Goal: Task Accomplishment & Management: Complete application form

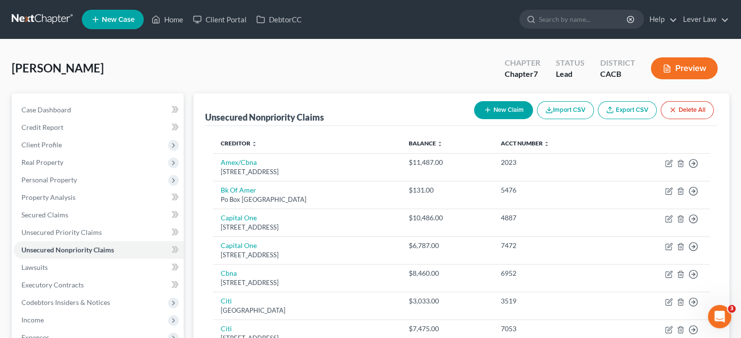
click at [495, 112] on button "New Claim" at bounding box center [503, 110] width 59 height 18
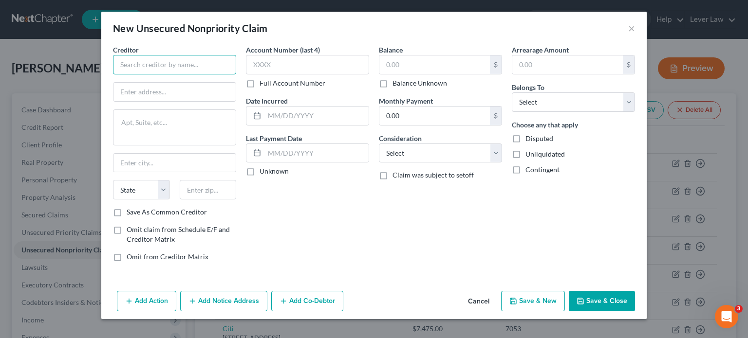
click at [210, 59] on input "text" at bounding box center [174, 64] width 123 height 19
type input "First Bank"
click at [429, 158] on select "Select Cable / Satellite Services Collection Agency Credit Card Debt Debt Couns…" at bounding box center [440, 153] width 123 height 19
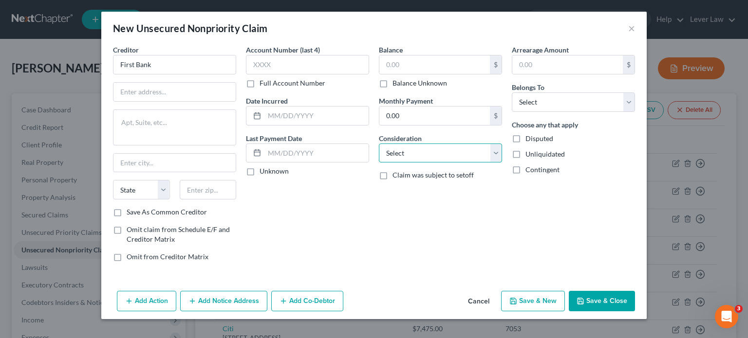
click at [429, 158] on select "Select Cable / Satellite Services Collection Agency Credit Card Debt Debt Couns…" at bounding box center [440, 153] width 123 height 19
select select "10"
click at [379, 144] on select "Select Cable / Satellite Services Collection Agency Credit Card Debt Debt Couns…" at bounding box center [440, 153] width 123 height 19
click at [518, 107] on select "Select Debtor 1 Only Debtor 2 Only Debtor 1 And Debtor 2 Only At Least One Of T…" at bounding box center [573, 102] width 123 height 19
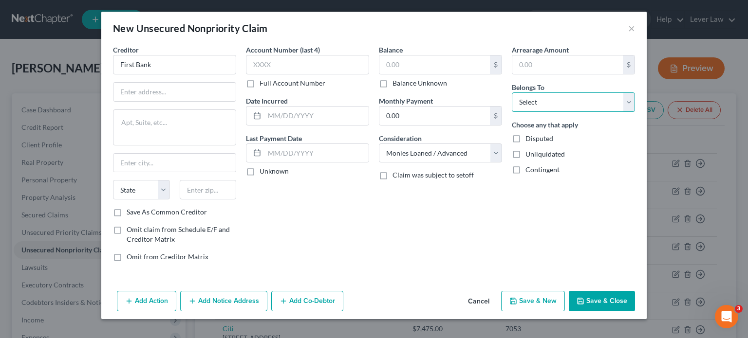
select select "3"
click at [512, 93] on select "Select Debtor 1 Only Debtor 2 Only Debtor 1 And Debtor 2 Only At Least One Of T…" at bounding box center [573, 102] width 123 height 19
click at [288, 296] on button "Add Co-Debtor" at bounding box center [307, 301] width 72 height 20
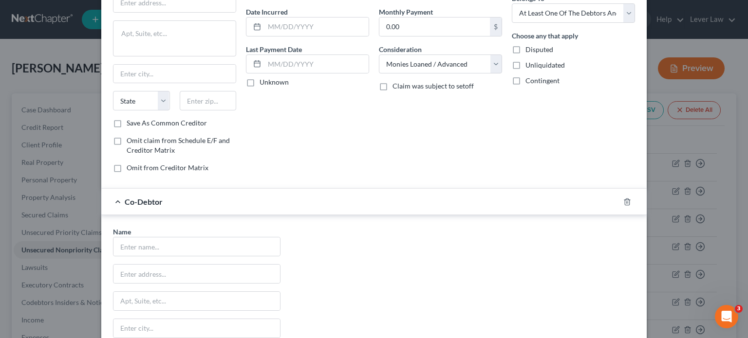
scroll to position [91, 0]
click at [225, 243] on input "text" at bounding box center [196, 245] width 167 height 19
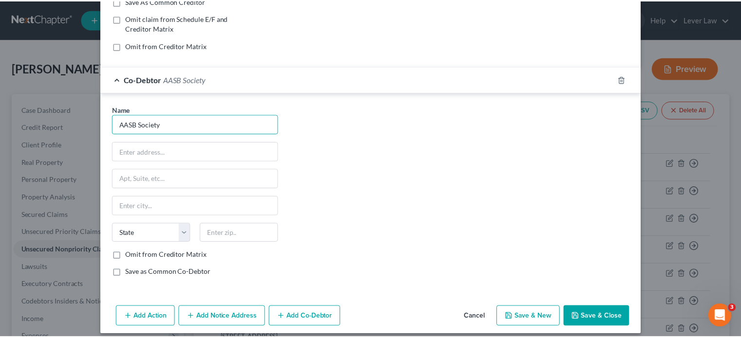
scroll to position [218, 0]
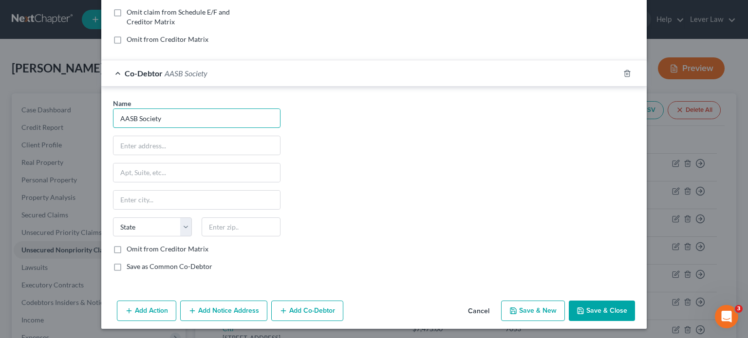
type input "AASB Society"
click at [597, 311] on button "Save & Close" at bounding box center [602, 311] width 66 height 20
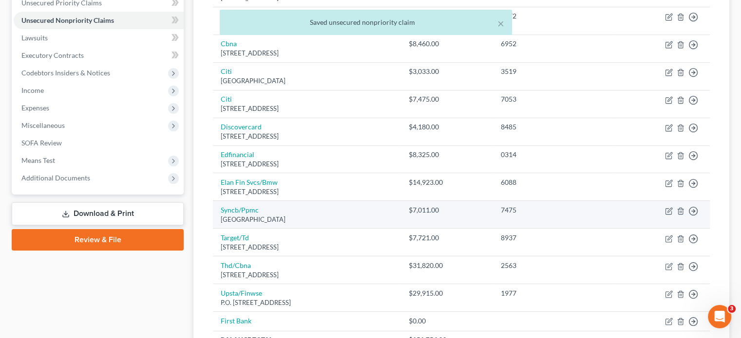
scroll to position [326, 0]
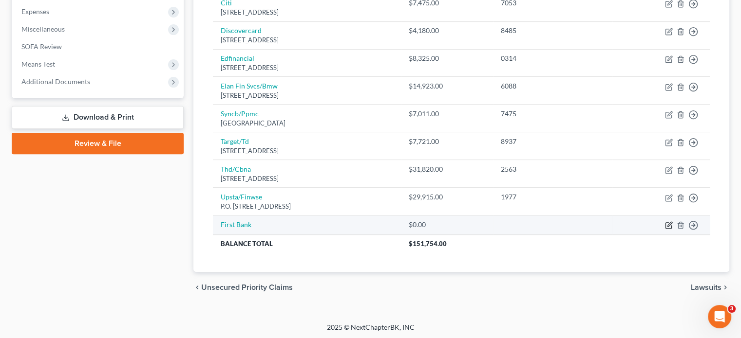
click at [667, 222] on icon "button" at bounding box center [669, 226] width 8 height 8
select select "10"
select select "3"
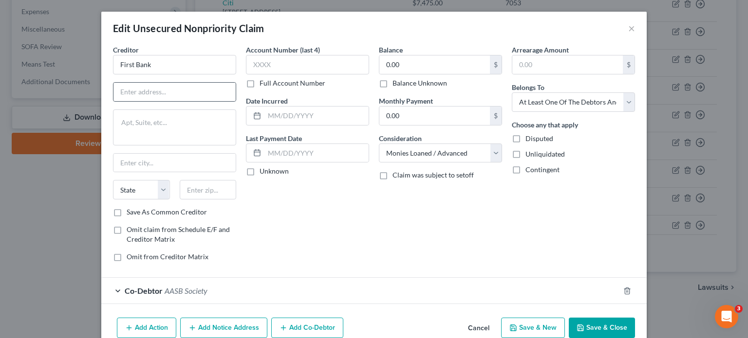
click at [203, 101] on div at bounding box center [174, 91] width 123 height 19
click at [205, 93] on input "text" at bounding box center [174, 92] width 122 height 19
type input "[STREET_ADDRESS]"
click at [207, 186] on input "text" at bounding box center [208, 189] width 57 height 19
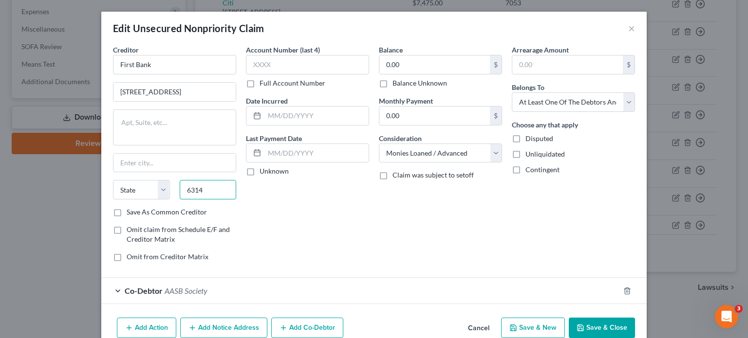
click at [207, 186] on input "6314" at bounding box center [208, 189] width 57 height 19
click at [207, 186] on input "63141" at bounding box center [208, 189] width 57 height 19
type input "63141"
type input "Saint Louis"
select select "26"
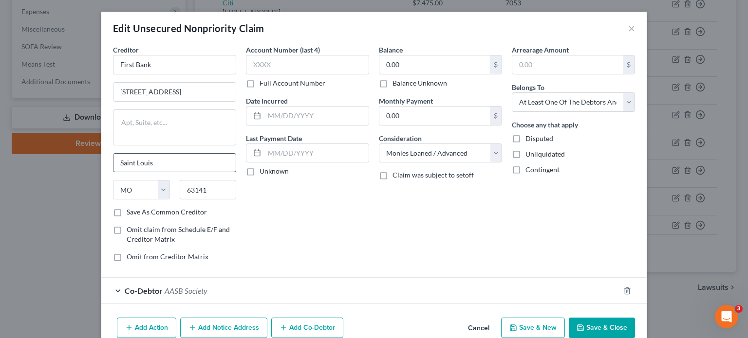
click at [205, 171] on input "Saint Louis" at bounding box center [174, 163] width 122 height 19
click at [345, 220] on div "Account Number (last 4) Full Account Number Date Incurred Last Payment Date Unk…" at bounding box center [307, 157] width 133 height 225
click at [415, 63] on input "0.00" at bounding box center [434, 65] width 111 height 19
click at [415, 63] on input "99" at bounding box center [434, 65] width 111 height 19
click at [415, 63] on input "68" at bounding box center [434, 65] width 111 height 19
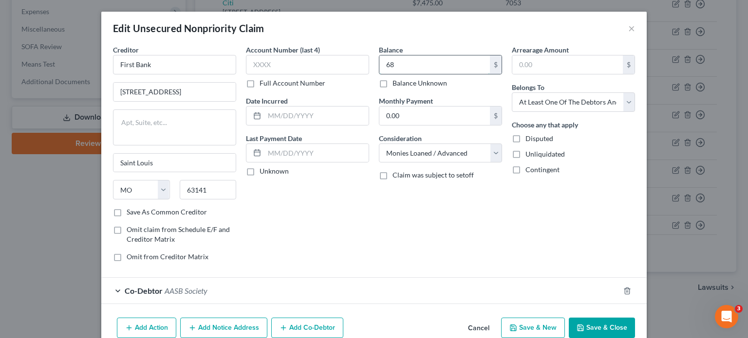
type input "6"
type input "99,685"
click at [601, 327] on button "Save & Close" at bounding box center [602, 328] width 66 height 20
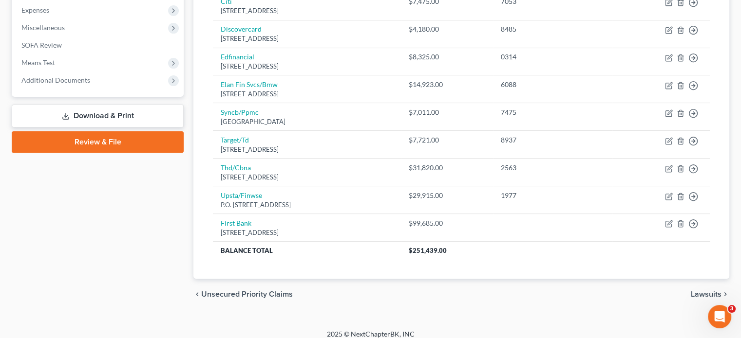
scroll to position [335, 0]
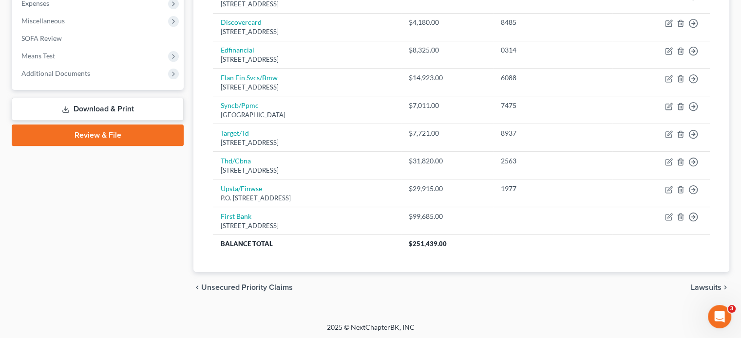
click at [423, 294] on div "chevron_left Unsecured Priority Claims Lawsuits chevron_right" at bounding box center [461, 287] width 536 height 31
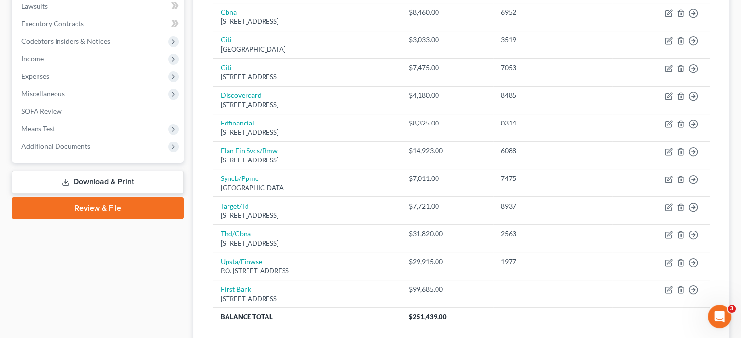
scroll to position [261, 0]
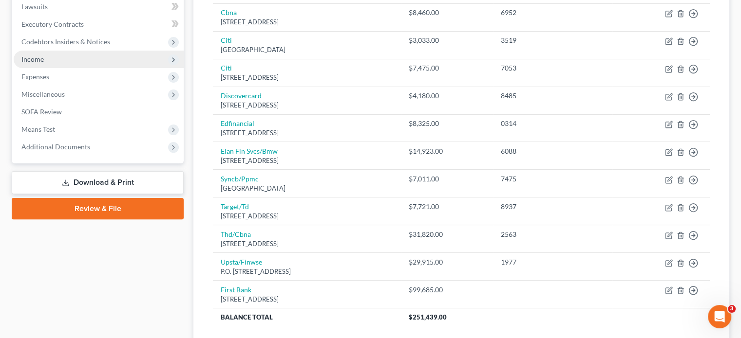
click at [68, 56] on span "Income" at bounding box center [99, 60] width 170 height 18
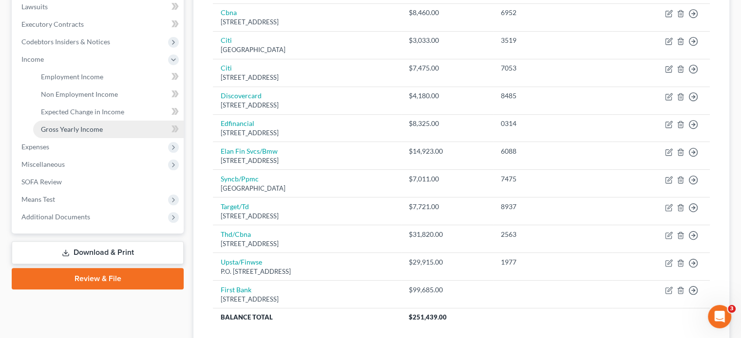
click at [68, 122] on link "Gross Yearly Income" at bounding box center [108, 130] width 150 height 18
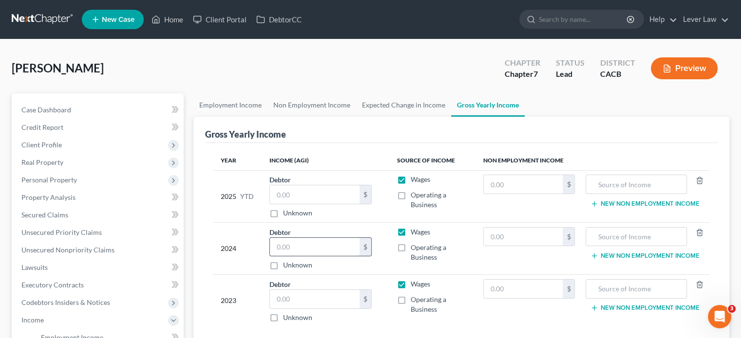
click at [336, 240] on input "text" at bounding box center [315, 247] width 90 height 19
click at [331, 247] on input "98,500" at bounding box center [315, 247] width 90 height 19
type input "9"
type input "0"
type input "100,740"
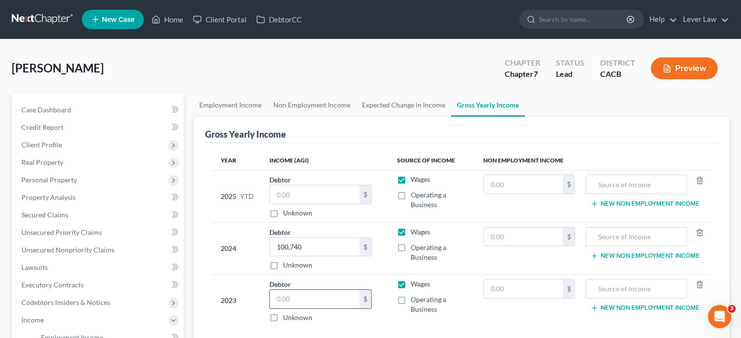
click at [336, 291] on input "text" at bounding box center [315, 299] width 90 height 19
type input "100,740"
click at [319, 249] on input "100,740" at bounding box center [315, 247] width 90 height 19
type input "98,500"
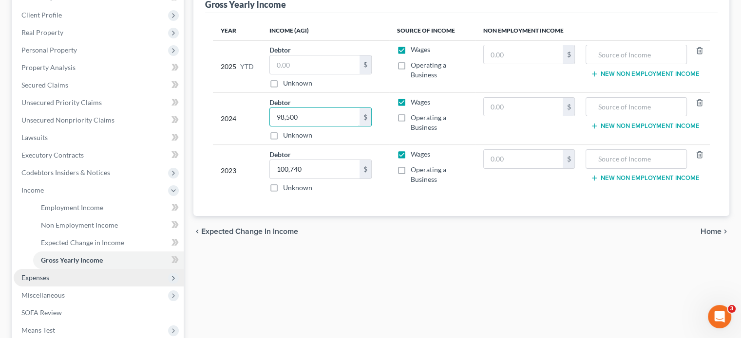
scroll to position [131, 0]
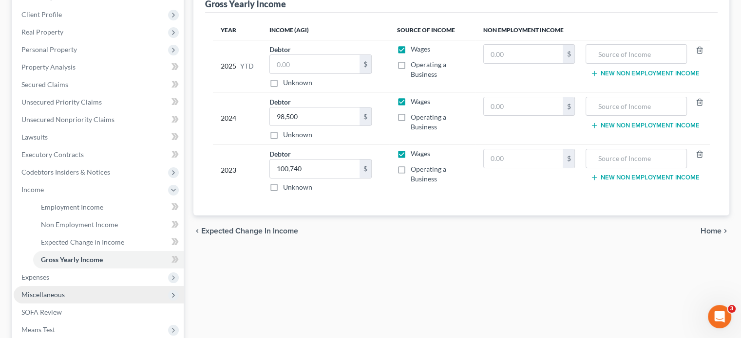
click at [62, 292] on span "Miscellaneous" at bounding box center [42, 295] width 43 height 8
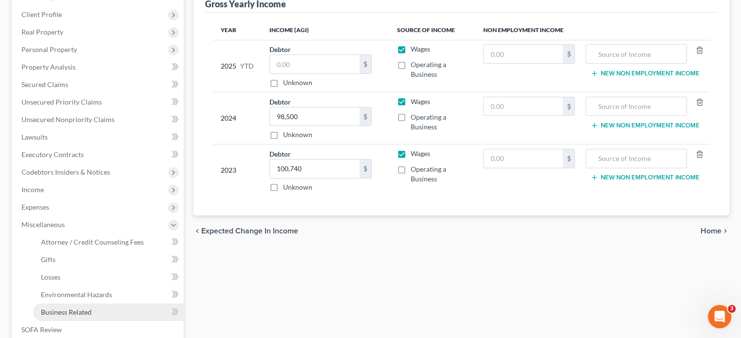
click at [91, 317] on link "Business Related" at bounding box center [108, 313] width 150 height 18
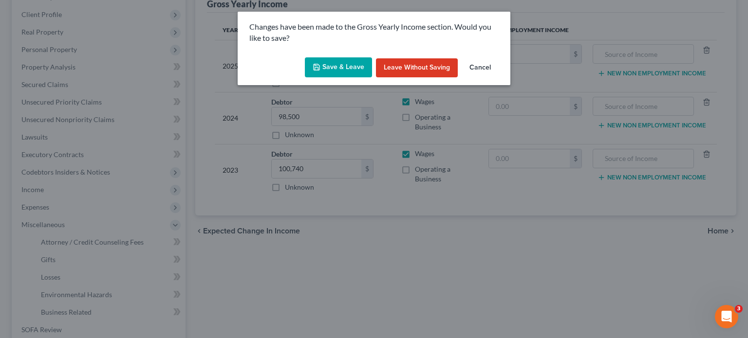
click at [347, 69] on button "Save & Leave" at bounding box center [338, 67] width 67 height 20
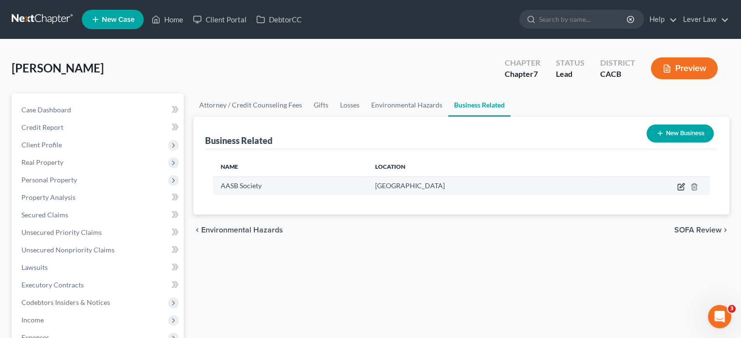
click at [682, 188] on icon "button" at bounding box center [681, 187] width 8 height 8
select select "officer"
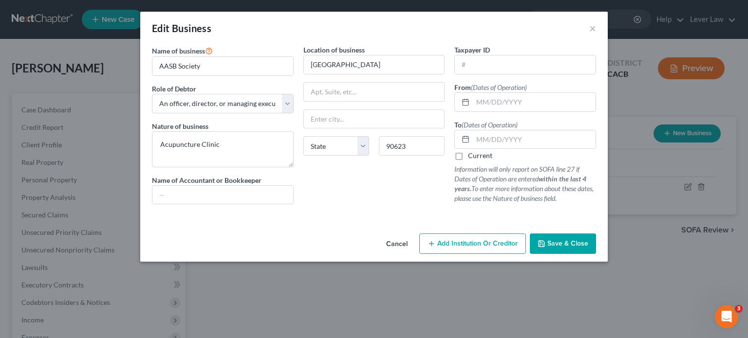
click at [569, 236] on button "Save & Close" at bounding box center [563, 244] width 66 height 20
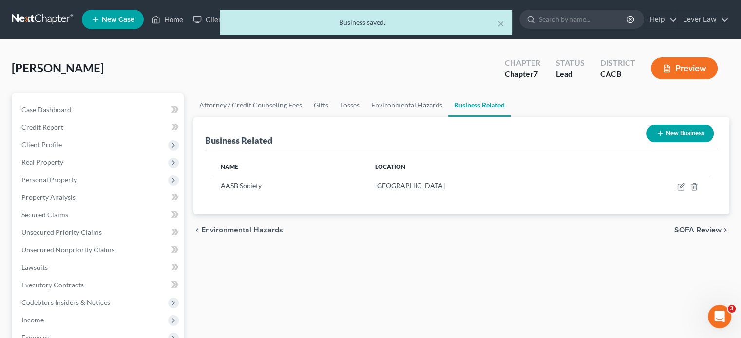
click at [680, 131] on button "New Business" at bounding box center [679, 134] width 67 height 18
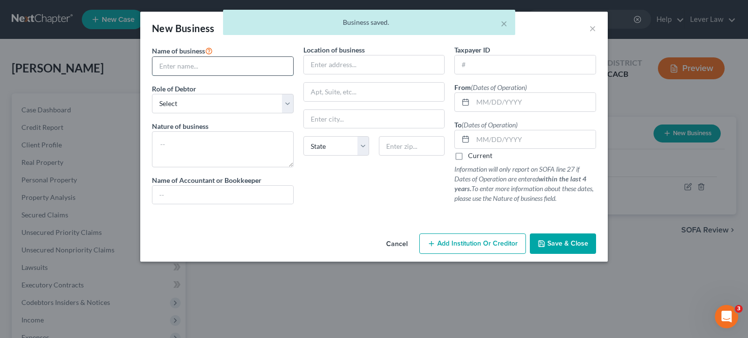
click at [272, 60] on input "text" at bounding box center [222, 66] width 141 height 19
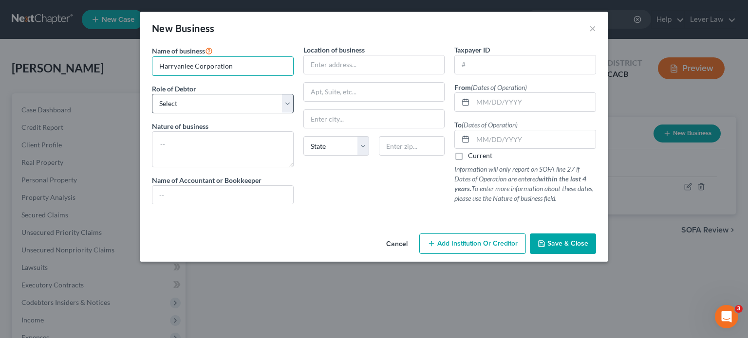
type input "Harryanlee Corporation"
click at [255, 103] on select "Select A member of a limited liability company (LLC) or limited liability partn…" at bounding box center [223, 103] width 142 height 19
select select "officer"
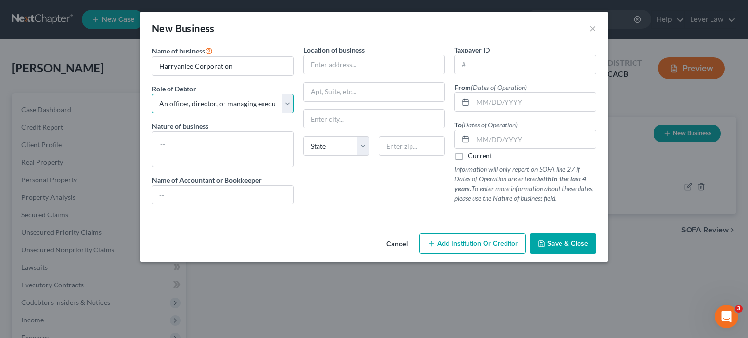
click at [152, 94] on select "Select A member of a limited liability company (LLC) or limited liability partn…" at bounding box center [223, 103] width 142 height 19
click at [255, 146] on textarea at bounding box center [223, 149] width 142 height 36
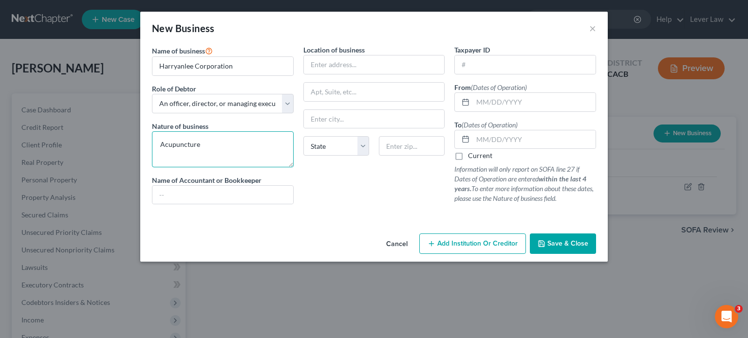
type textarea "Acupuncture"
click at [481, 107] on input "text" at bounding box center [534, 102] width 123 height 19
type input "[DATE]"
click at [573, 246] on span "Save & Close" at bounding box center [567, 244] width 41 height 8
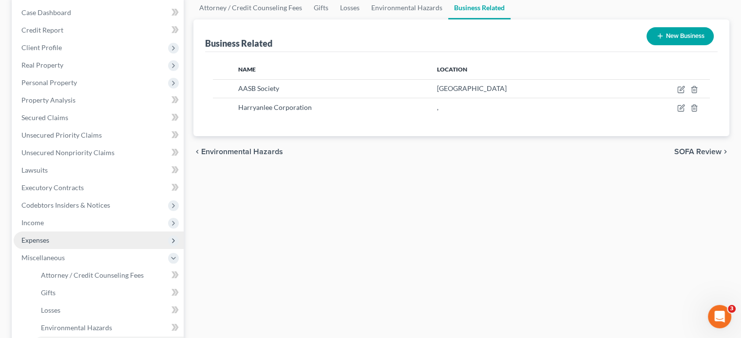
scroll to position [185, 0]
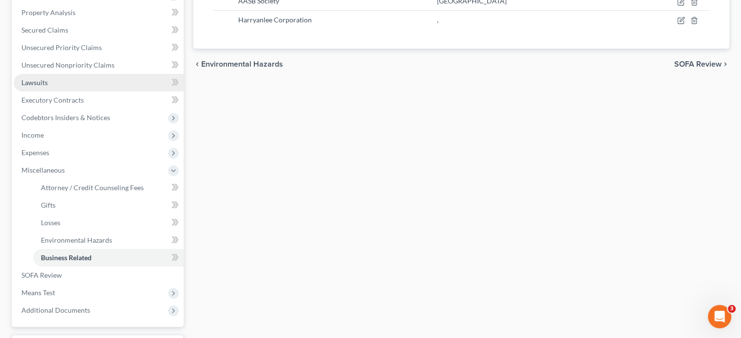
click at [64, 85] on link "Lawsuits" at bounding box center [99, 83] width 170 height 18
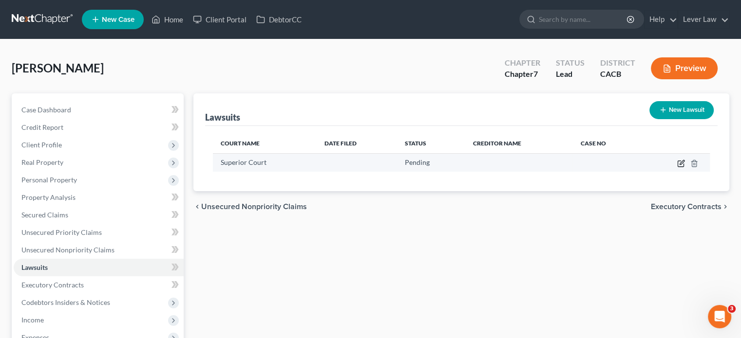
click at [681, 164] on icon "button" at bounding box center [681, 162] width 4 height 4
select select "0"
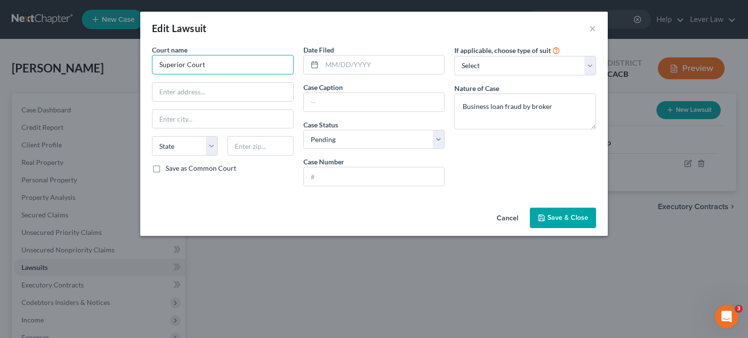
click at [258, 66] on input "Superior Court" at bounding box center [223, 64] width 142 height 19
type input "S"
click at [318, 95] on input "text" at bounding box center [374, 102] width 141 height 19
type input "Circuit Court of Chesterfield"
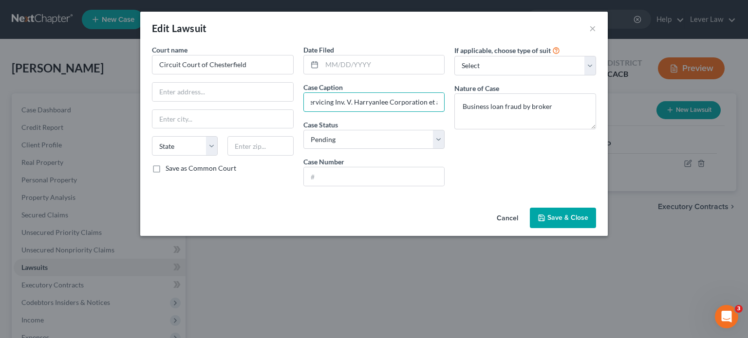
scroll to position [0, 31]
type input "Kapitus Servicing Inv. V. Harryanlee Corporation et al"
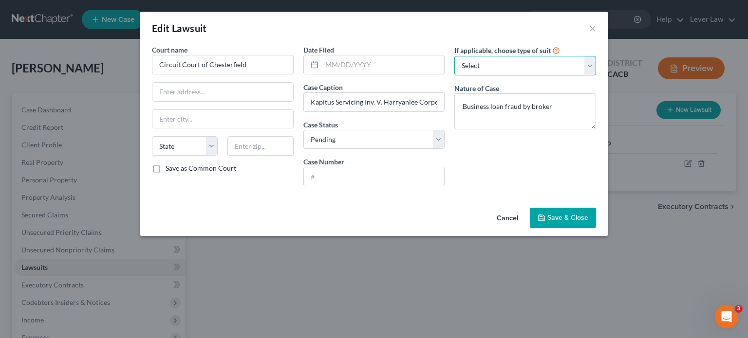
click at [526, 68] on select "Select Repossession Garnishment Foreclosure Attached, Seized, Or Levied Other" at bounding box center [525, 65] width 142 height 19
select select "4"
click at [454, 56] on select "Select Repossession Garnishment Foreclosure Attached, Seized, Or Levied Other" at bounding box center [525, 65] width 142 height 19
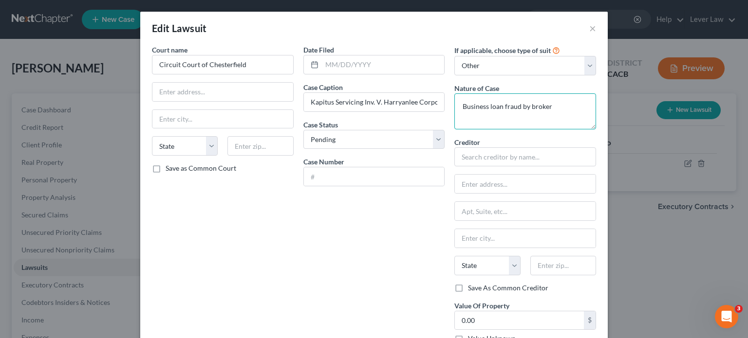
click at [559, 110] on textarea "Business loan fraud by broker" at bounding box center [525, 112] width 142 height 36
type textarea "B"
type textarea "C"
type textarea "Breach of K"
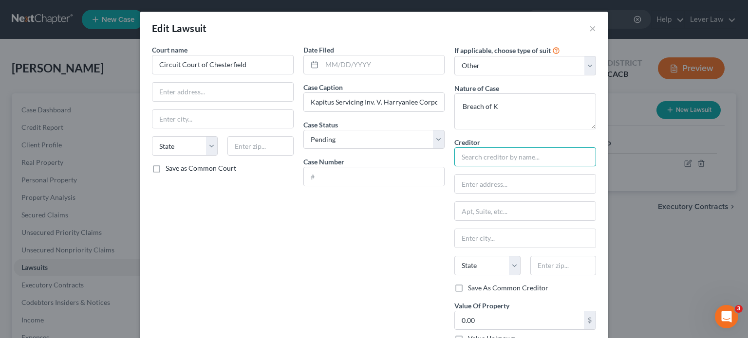
click at [535, 161] on input "text" at bounding box center [525, 157] width 142 height 19
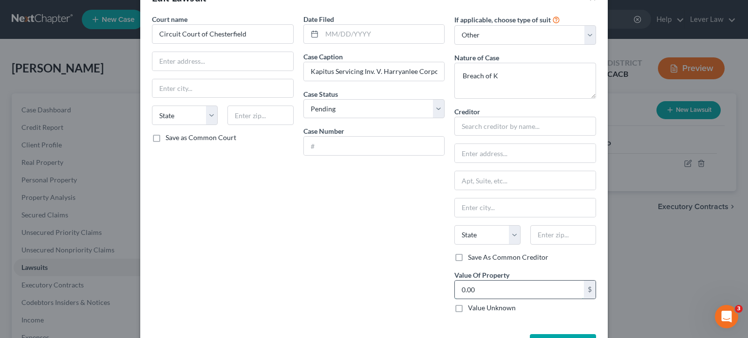
click at [515, 284] on input "0.00" at bounding box center [519, 290] width 129 height 19
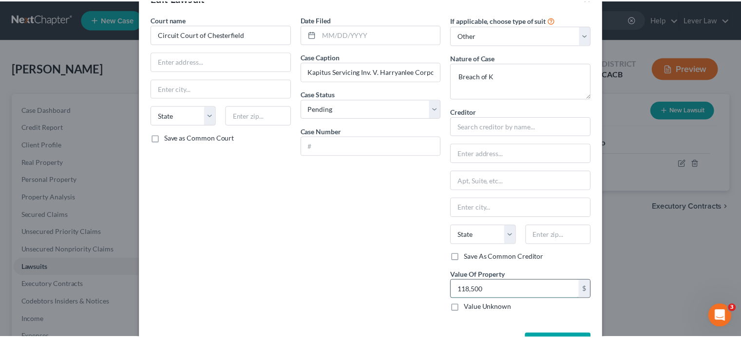
scroll to position [65, 0]
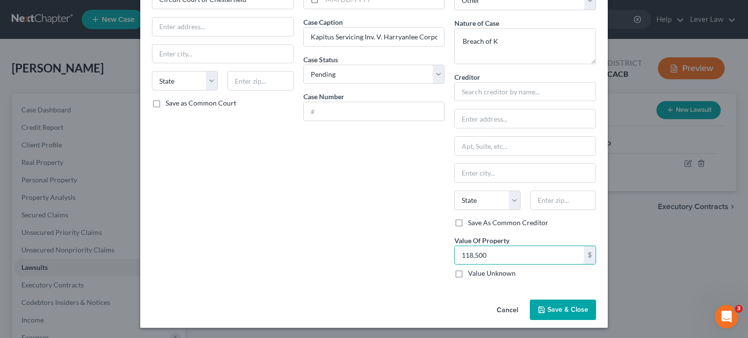
type input "118,500"
click at [557, 312] on span "Save & Close" at bounding box center [567, 310] width 41 height 8
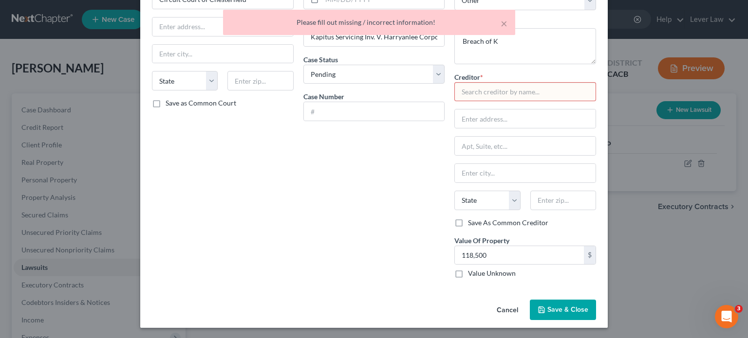
click at [510, 94] on input "text" at bounding box center [525, 91] width 142 height 19
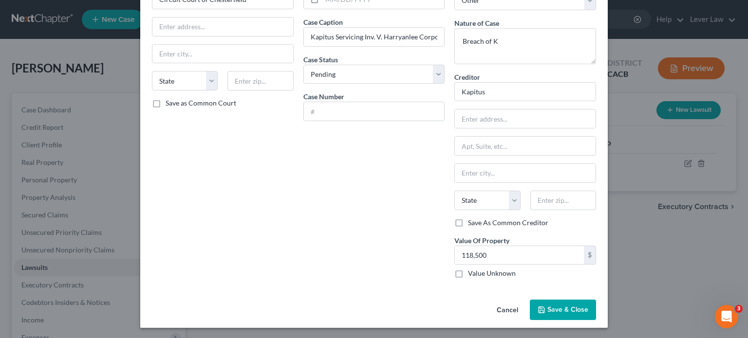
click at [558, 310] on span "Save & Close" at bounding box center [567, 310] width 41 height 8
type input "Kapitus"
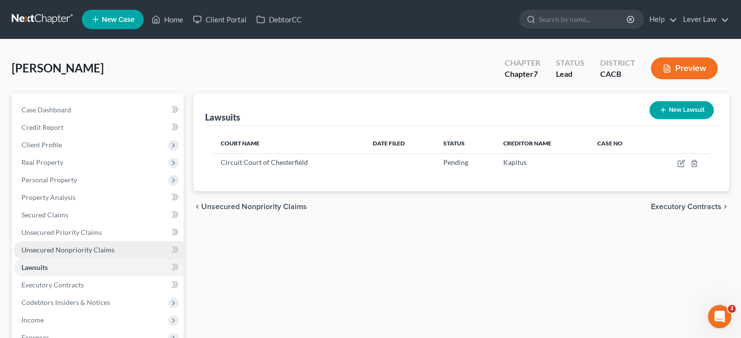
click at [75, 246] on span "Unsecured Nonpriority Claims" at bounding box center [67, 250] width 93 height 8
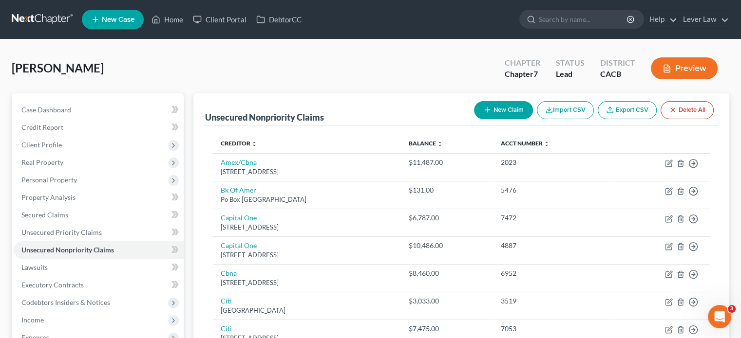
click at [511, 108] on button "New Claim" at bounding box center [503, 110] width 59 height 18
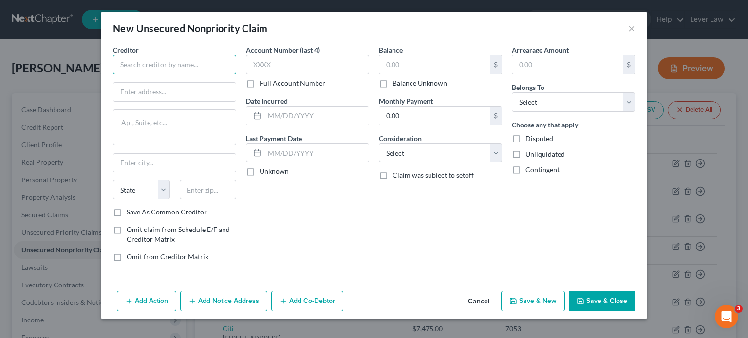
click at [217, 64] on input "text" at bounding box center [174, 64] width 123 height 19
click at [402, 56] on input "text" at bounding box center [434, 65] width 111 height 19
type input "First Citizens Bank"
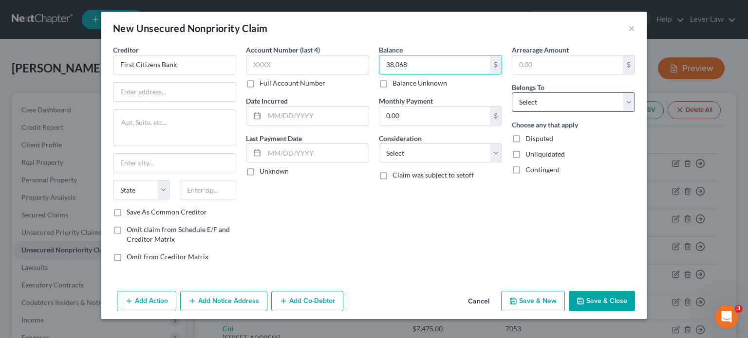
type input "38,068"
click at [563, 96] on select "Select Debtor 1 Only Debtor 2 Only Debtor 1 And Debtor 2 Only At Least One Of T…" at bounding box center [573, 102] width 123 height 19
select select "3"
click at [512, 93] on select "Select Debtor 1 Only Debtor 2 Only Debtor 1 And Debtor 2 Only At Least One Of T…" at bounding box center [573, 102] width 123 height 19
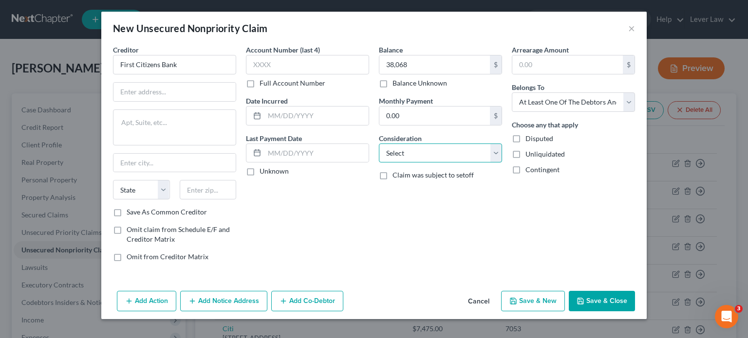
click at [451, 147] on select "Select Cable / Satellite Services Collection Agency Credit Card Debt Debt Couns…" at bounding box center [440, 153] width 123 height 19
select select "10"
click at [379, 144] on select "Select Cable / Satellite Services Collection Agency Credit Card Debt Debt Couns…" at bounding box center [440, 153] width 123 height 19
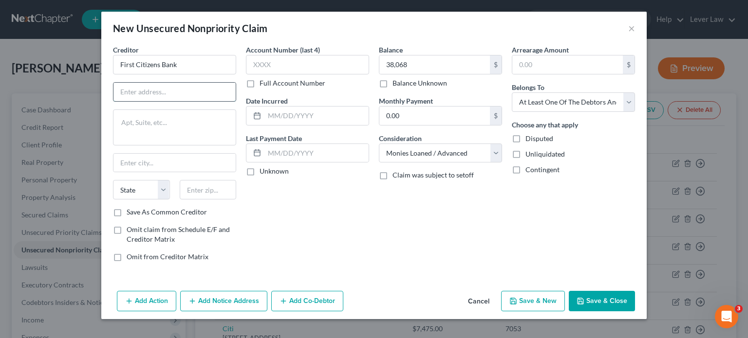
click at [195, 93] on input "text" at bounding box center [174, 92] width 122 height 19
type input "{"
type input "PO Box 27131"
click at [217, 194] on input "text" at bounding box center [208, 189] width 57 height 19
type input "27611"
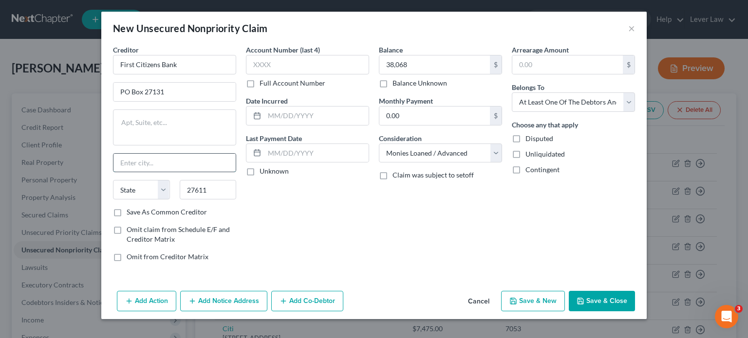
click at [216, 161] on input "text" at bounding box center [174, 163] width 122 height 19
type input "[GEOGRAPHIC_DATA]"
select select "28"
click at [300, 216] on div "Account Number (last 4) Full Account Number Date Incurred Last Payment Date Unk…" at bounding box center [307, 157] width 133 height 225
click at [598, 299] on button "Save & Close" at bounding box center [602, 301] width 66 height 20
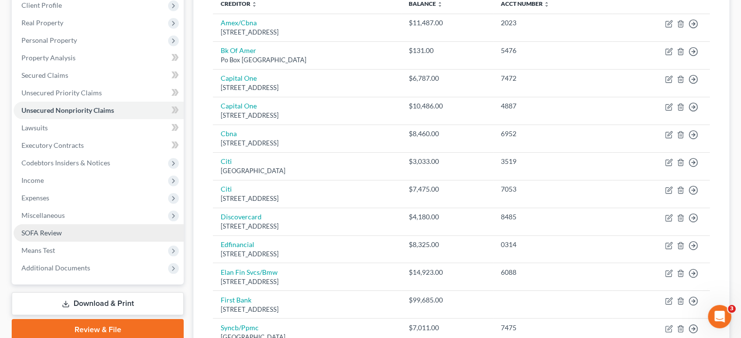
scroll to position [140, 0]
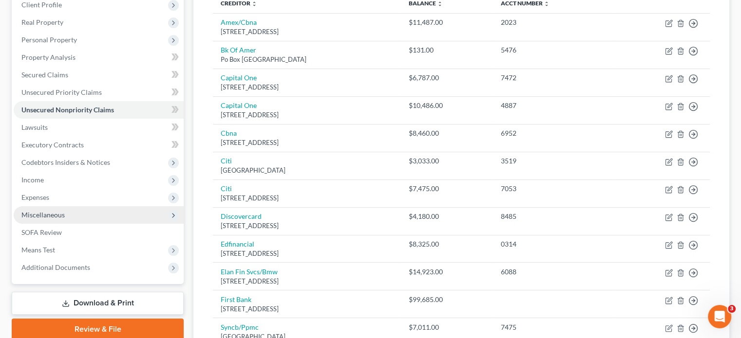
click at [74, 220] on span "Miscellaneous" at bounding box center [99, 215] width 170 height 18
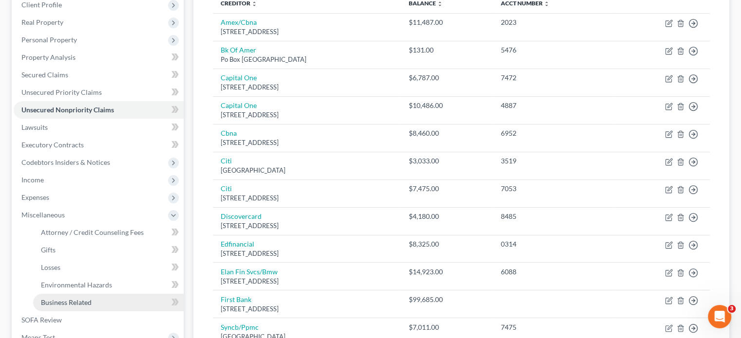
click at [79, 301] on span "Business Related" at bounding box center [66, 303] width 51 height 8
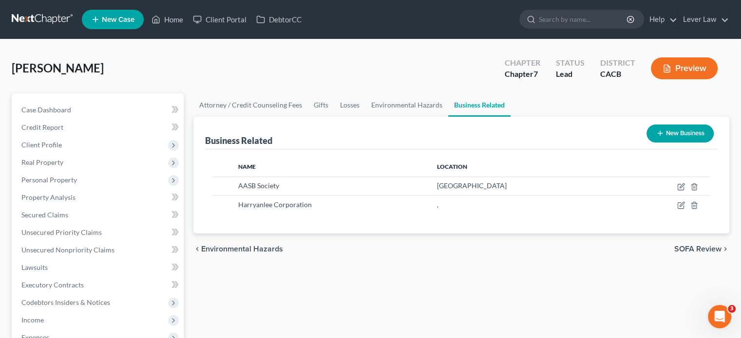
click at [660, 131] on icon "button" at bounding box center [660, 134] width 8 height 8
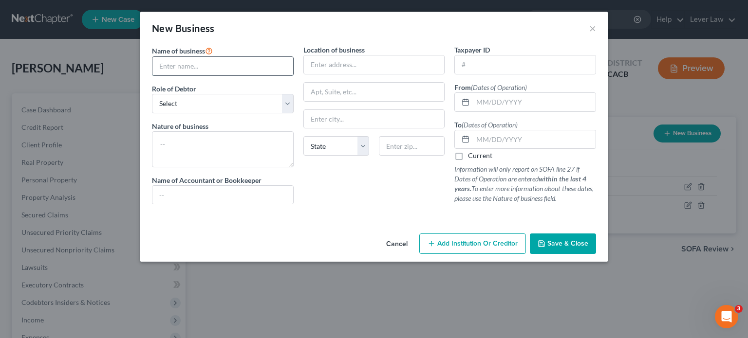
click at [265, 68] on input "text" at bounding box center [222, 66] width 141 height 19
type input "Armenia Systemics"
click at [518, 105] on input "text" at bounding box center [534, 102] width 123 height 19
type input "[DATE]"
click at [234, 105] on select "Select A member of a limited liability company (LLC) or limited liability partn…" at bounding box center [223, 103] width 142 height 19
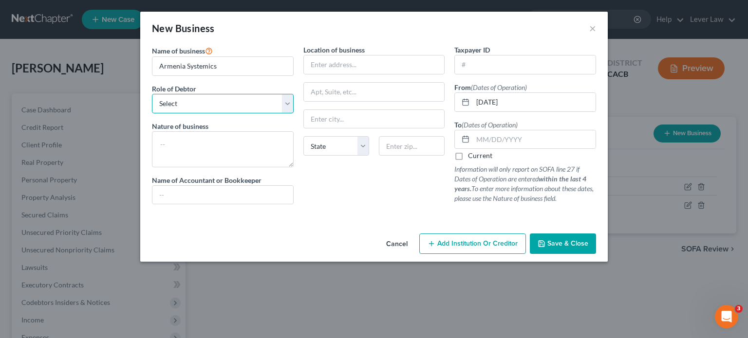
select select "officer"
click at [152, 94] on select "Select A member of a limited liability company (LLC) or limited liability partn…" at bounding box center [223, 103] width 142 height 19
click at [279, 66] on input "Armenia Systemics" at bounding box center [222, 66] width 141 height 19
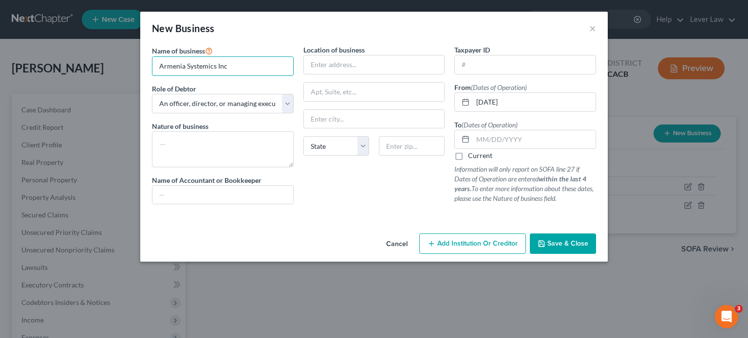
type input "Armenia Systemics Inc"
click at [562, 236] on button "Save & Close" at bounding box center [563, 244] width 66 height 20
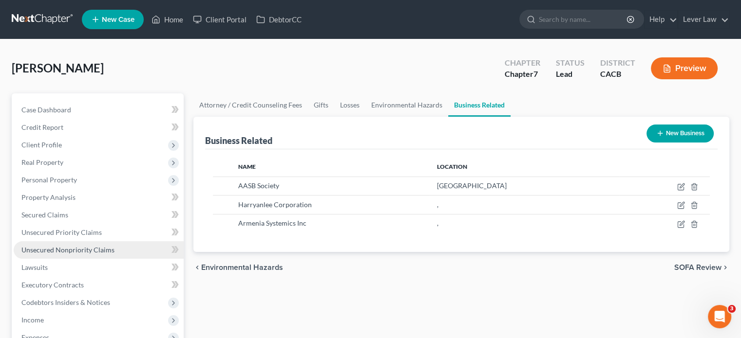
click at [69, 246] on span "Unsecured Nonpriority Claims" at bounding box center [67, 250] width 93 height 8
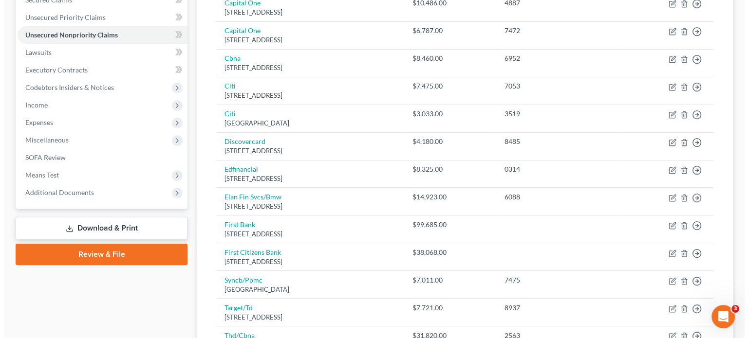
scroll to position [216, 0]
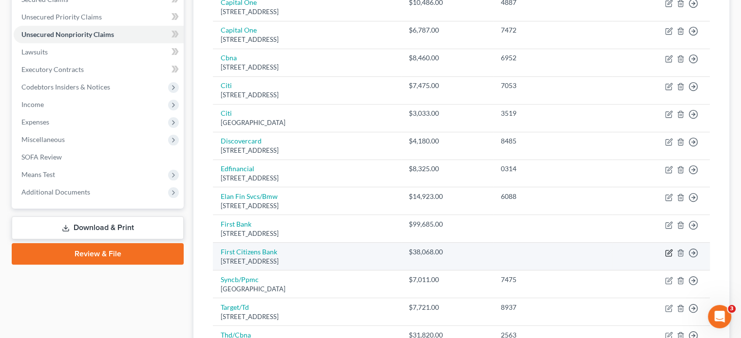
click at [666, 251] on icon "button" at bounding box center [669, 253] width 8 height 8
select select "28"
select select "10"
select select "3"
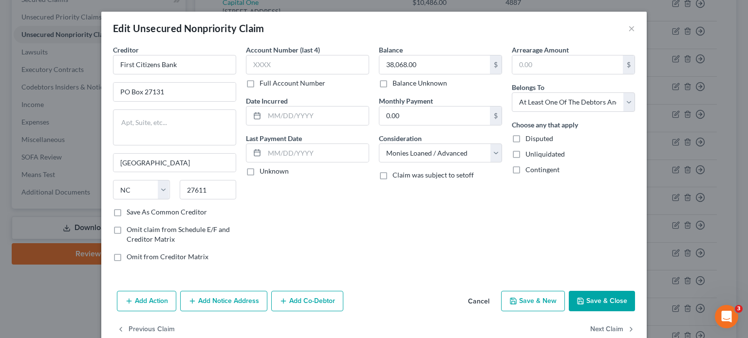
scroll to position [19, 0]
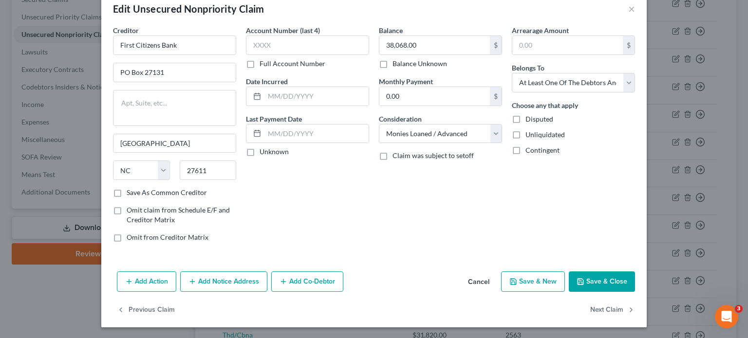
click at [309, 278] on button "Add Co-Debtor" at bounding box center [307, 282] width 72 height 20
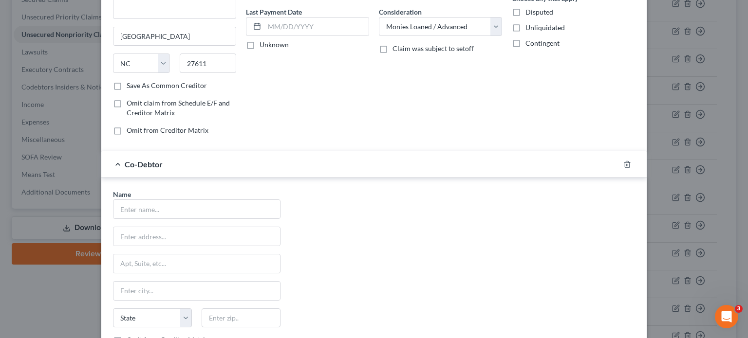
scroll to position [128, 0]
click at [223, 207] on input "text" at bounding box center [196, 208] width 167 height 19
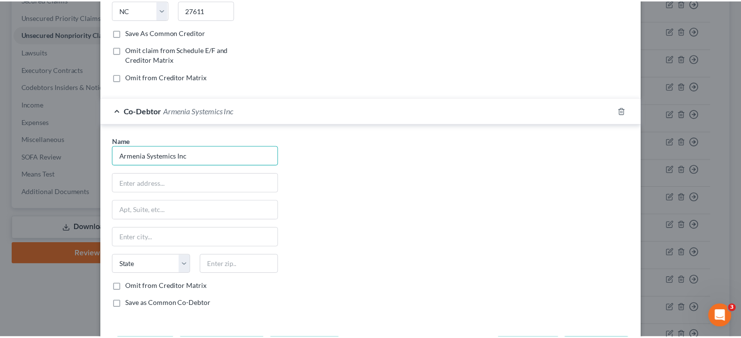
scroll to position [245, 0]
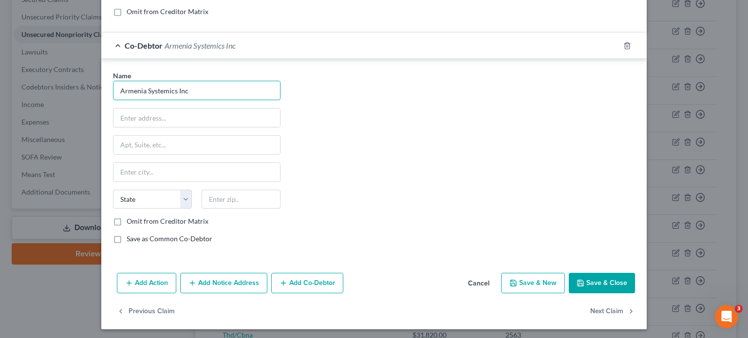
type input "Armenia Systemics Inc"
click at [584, 274] on button "Save & Close" at bounding box center [602, 283] width 66 height 20
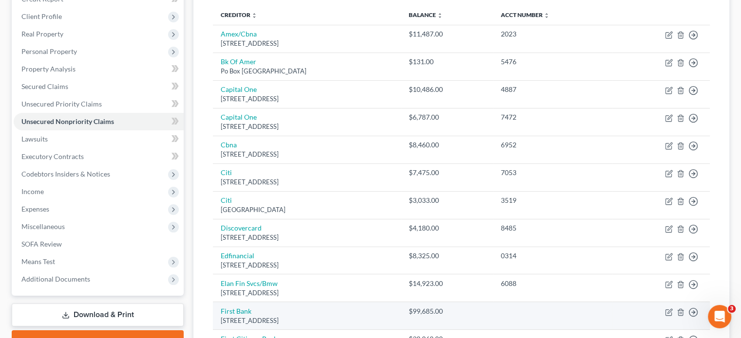
scroll to position [127, 0]
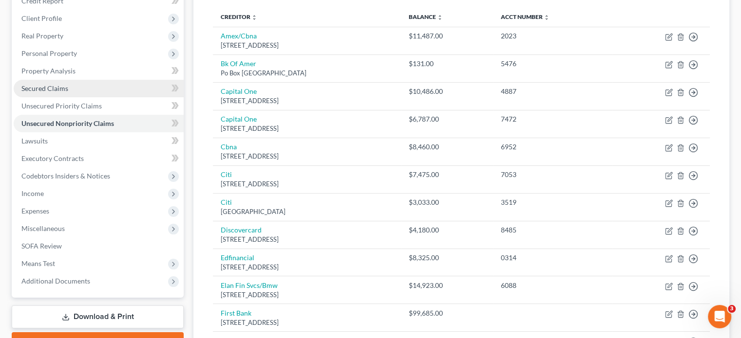
click at [47, 85] on span "Secured Claims" at bounding box center [44, 88] width 47 height 8
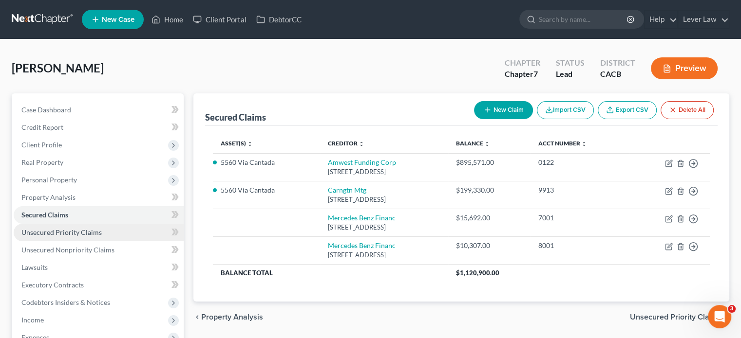
click at [79, 235] on span "Unsecured Priority Claims" at bounding box center [61, 232] width 80 height 8
